Goal: Check status: Check status

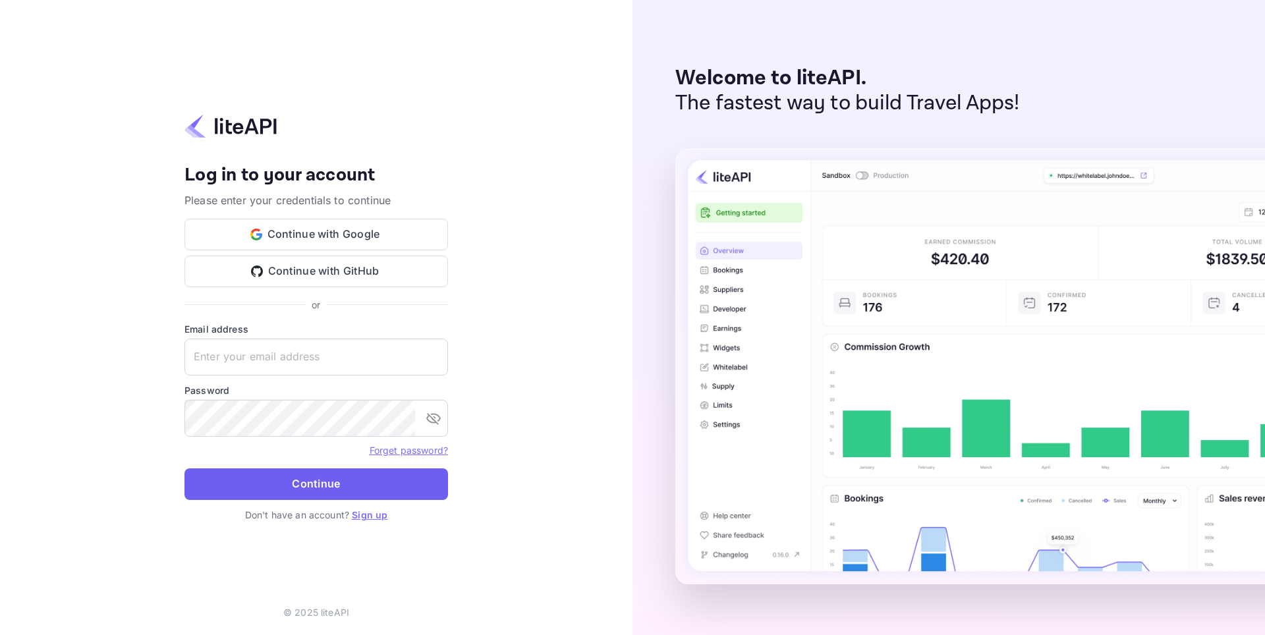
type input "[EMAIL_ADDRESS][DOMAIN_NAME]"
click at [300, 487] on button "Continue" at bounding box center [315, 484] width 263 height 32
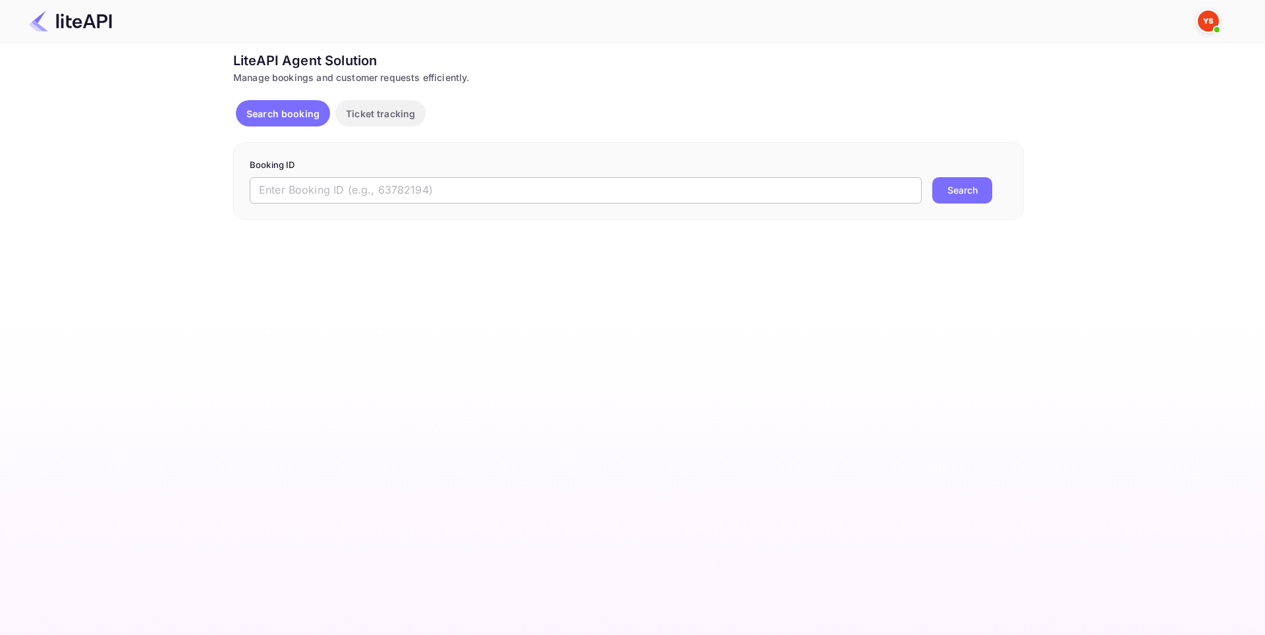
click at [410, 197] on input "text" at bounding box center [586, 190] width 672 height 26
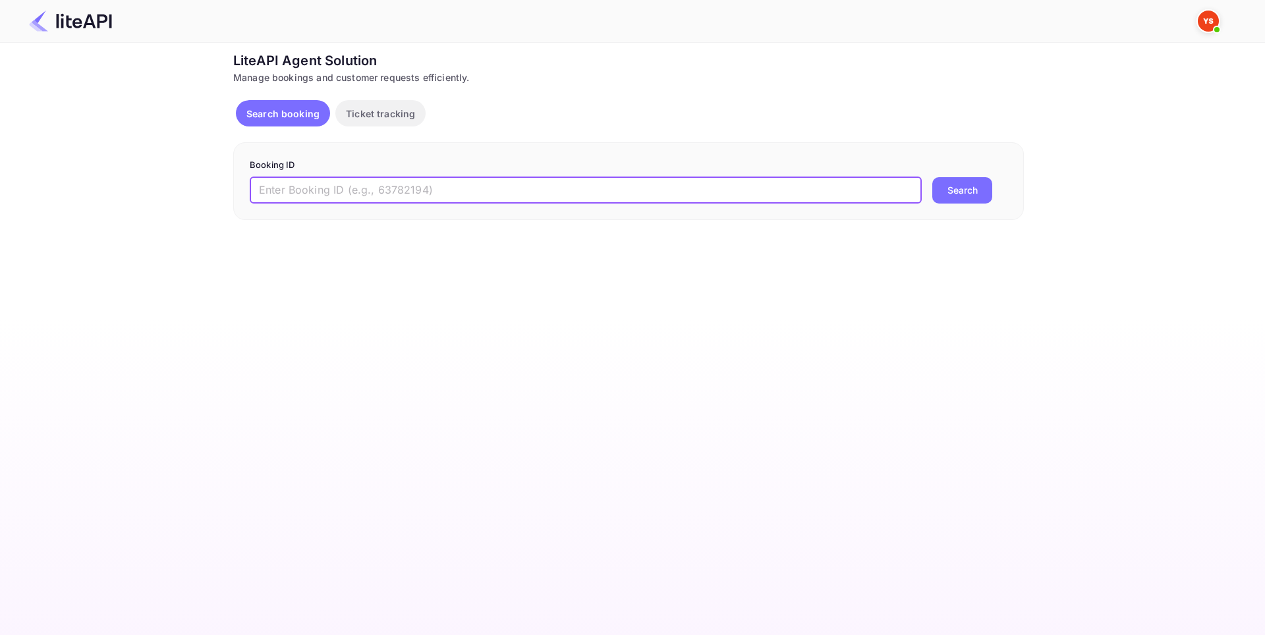
paste input "8902808"
type input "8902808"
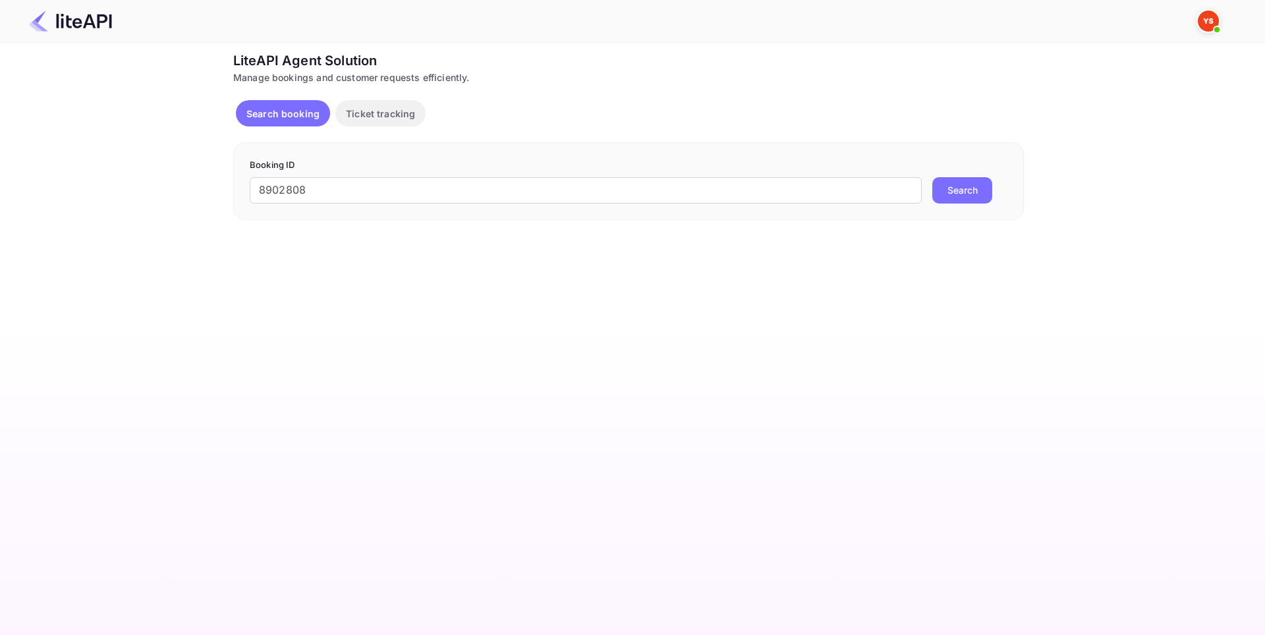
click at [956, 192] on button "Search" at bounding box center [962, 190] width 60 height 26
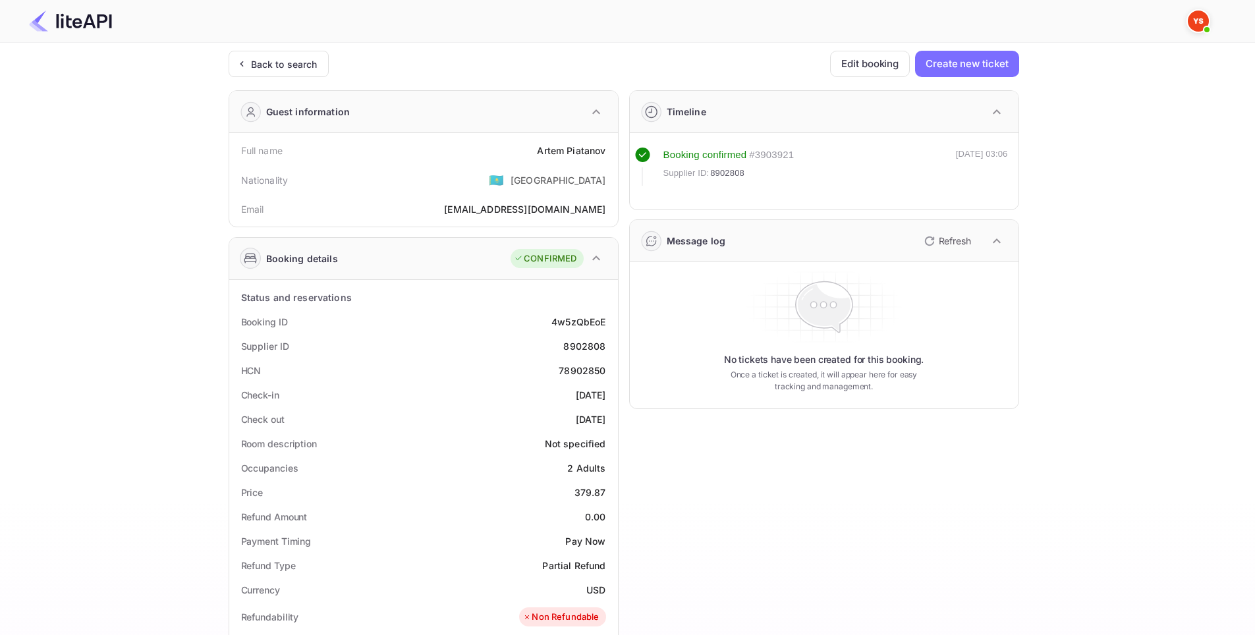
click at [1086, 221] on div "Ticket Affiliate URL https://www.nuitee.com/ Business partner name Nuitee Trave…" at bounding box center [623, 533] width 1215 height 965
